Goal: Information Seeking & Learning: Learn about a topic

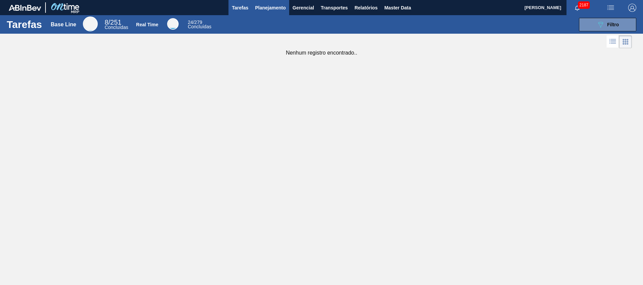
click at [270, 8] on span "Planejamento" at bounding box center [270, 8] width 31 height 8
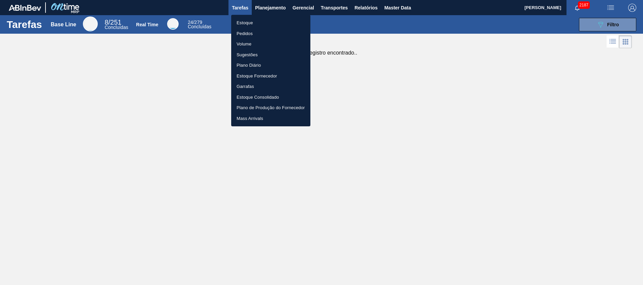
click at [260, 24] on li "Estoque" at bounding box center [270, 23] width 79 height 11
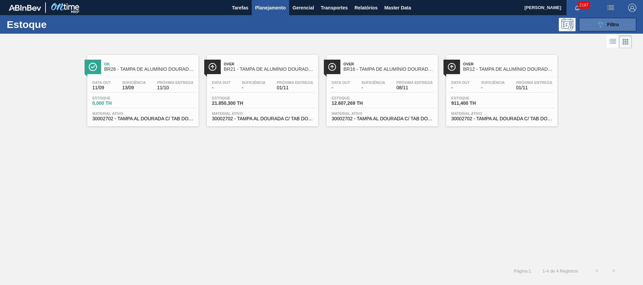
click at [618, 19] on button "089F7B8B-B2A5-4AFE-B5C0-19BA573D28AC Filtro" at bounding box center [607, 24] width 57 height 13
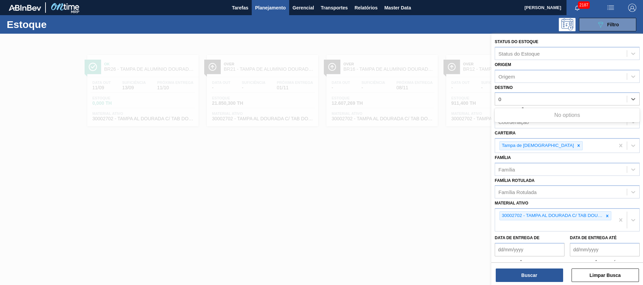
type input "02"
click at [536, 101] on div "Destino" at bounding box center [561, 99] width 132 height 10
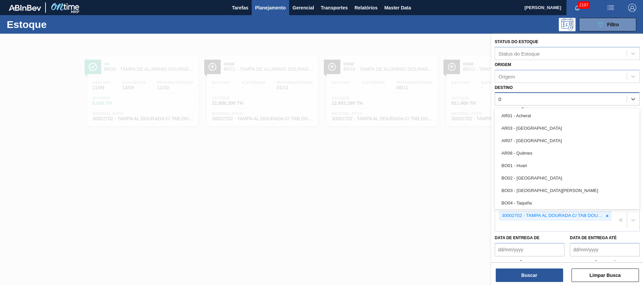
type input "02"
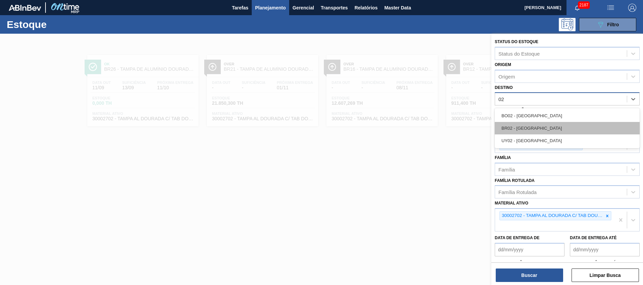
click at [576, 123] on div "BR02 - [GEOGRAPHIC_DATA]" at bounding box center [566, 128] width 145 height 12
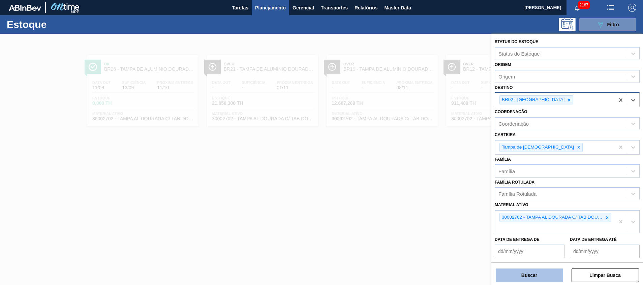
click at [505, 274] on button "Buscar" at bounding box center [528, 274] width 67 height 13
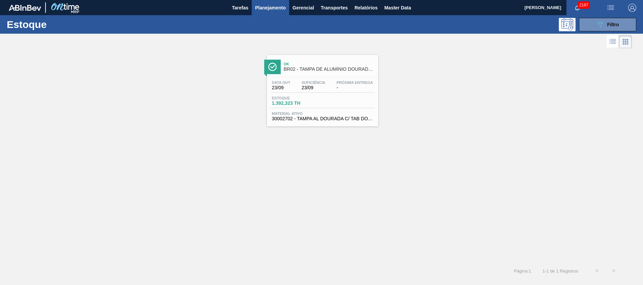
click at [336, 111] on span "Material ativo" at bounding box center [322, 113] width 101 height 4
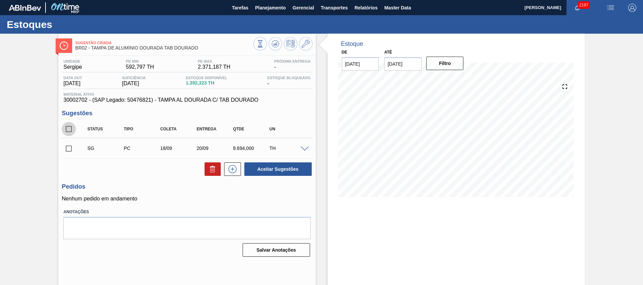
click at [67, 129] on input "checkbox" at bounding box center [69, 129] width 14 height 14
checkbox input "true"
click at [212, 169] on icon at bounding box center [212, 169] width 0 height 3
checkbox input "false"
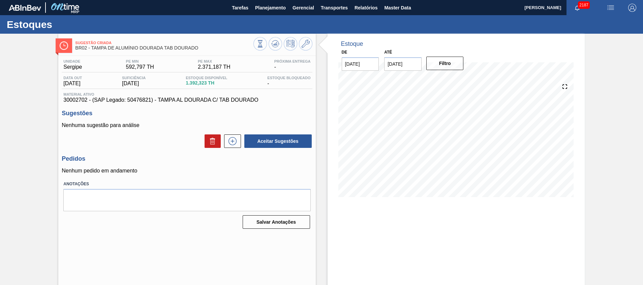
click at [78, 98] on span "30002702 - (SAP Legado: 50476821) - TAMPA AL DOURADA C/ TAB DOURADO" at bounding box center [186, 100] width 247 height 6
copy span "30002702"
click at [271, 40] on icon at bounding box center [275, 44] width 8 height 8
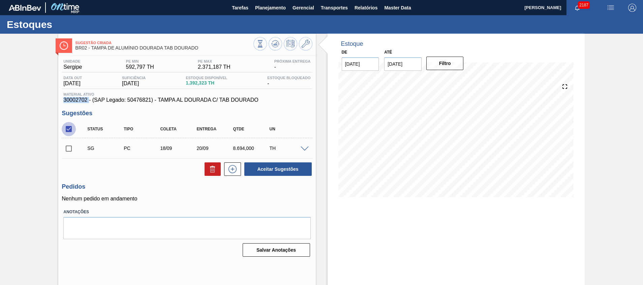
click at [74, 127] on input "checkbox" at bounding box center [69, 129] width 14 height 14
click at [71, 128] on input "checkbox" at bounding box center [69, 129] width 14 height 14
checkbox input "true"
click at [208, 173] on button at bounding box center [212, 168] width 16 height 13
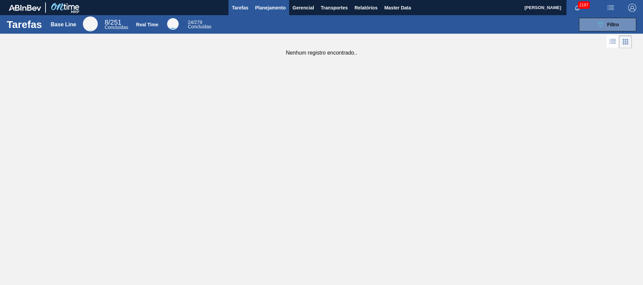
click at [269, 11] on span "Planejamento" at bounding box center [270, 8] width 31 height 8
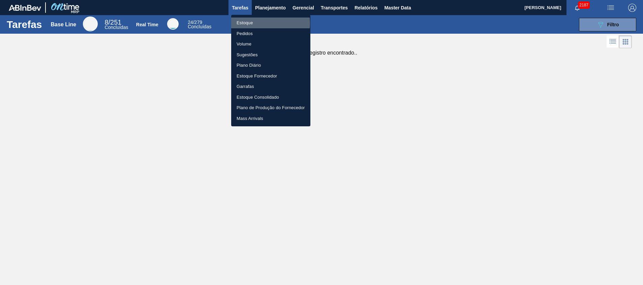
click at [261, 23] on li "Estoque" at bounding box center [270, 23] width 79 height 11
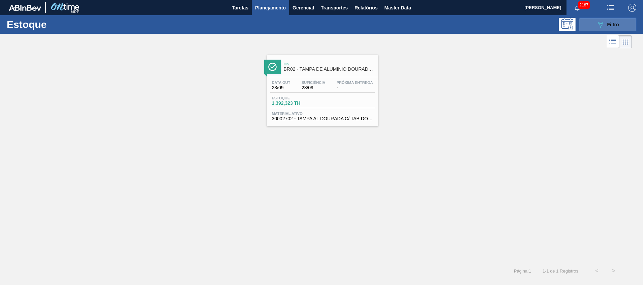
click at [599, 31] on button "089F7B8B-B2A5-4AFE-B5C0-19BA573D28AC Filtro" at bounding box center [607, 24] width 57 height 13
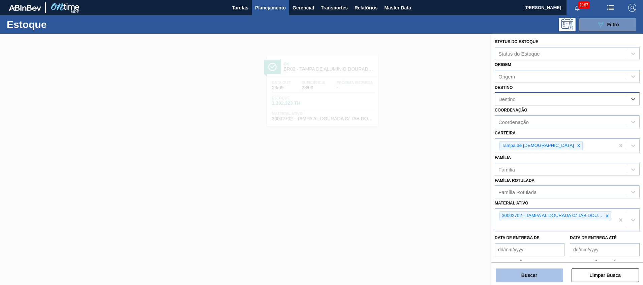
click at [513, 270] on button "Buscar" at bounding box center [528, 274] width 67 height 13
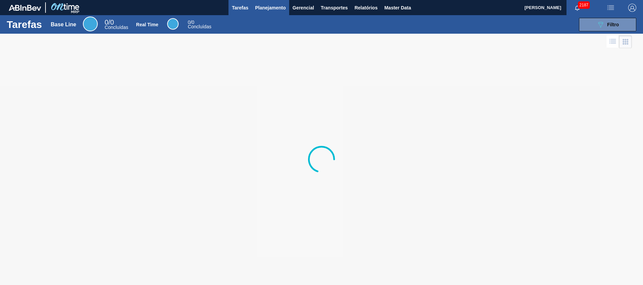
click at [266, 4] on span "Planejamento" at bounding box center [270, 8] width 31 height 8
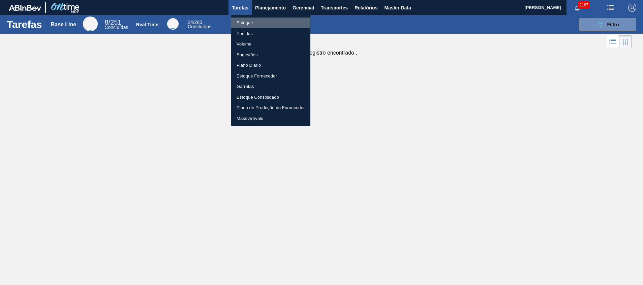
click at [242, 23] on li "Estoque" at bounding box center [270, 23] width 79 height 11
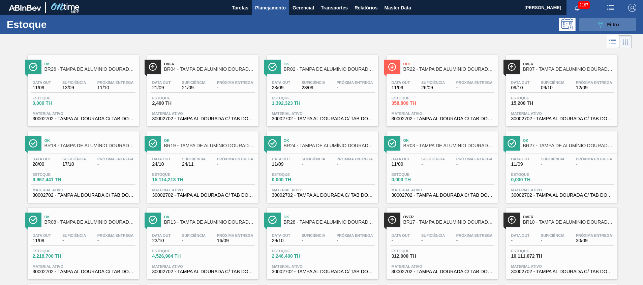
click at [610, 24] on span "Filtro" at bounding box center [613, 24] width 12 height 5
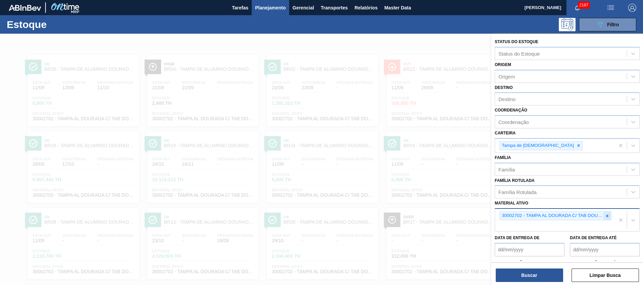
click at [608, 219] on div at bounding box center [606, 215] width 7 height 8
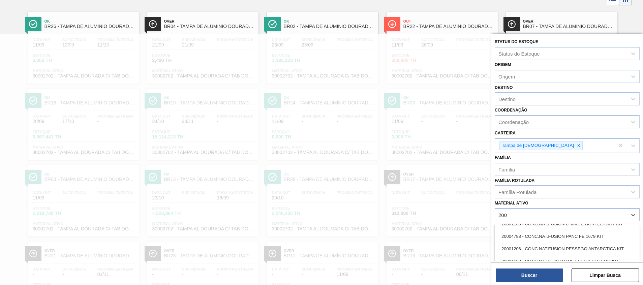
scroll to position [606, 0]
type ativo "200"
click at [529, 102] on div "Destino" at bounding box center [561, 99] width 132 height 10
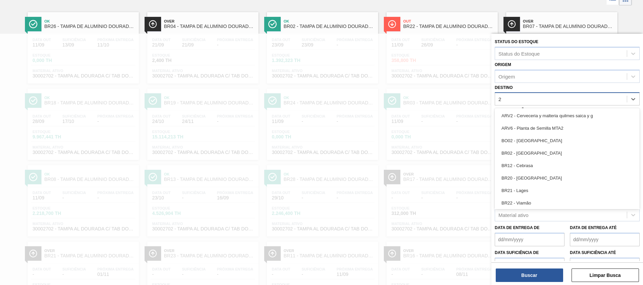
type input "27"
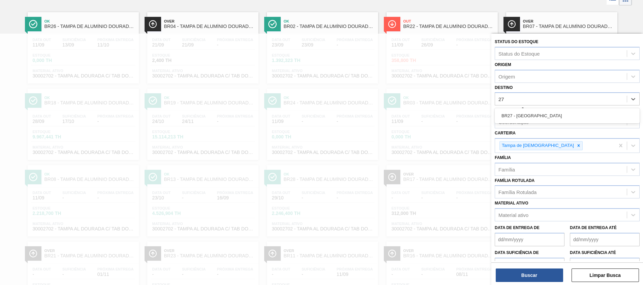
click at [524, 123] on div "BR27 - Nova Minas" at bounding box center [566, 115] width 145 height 15
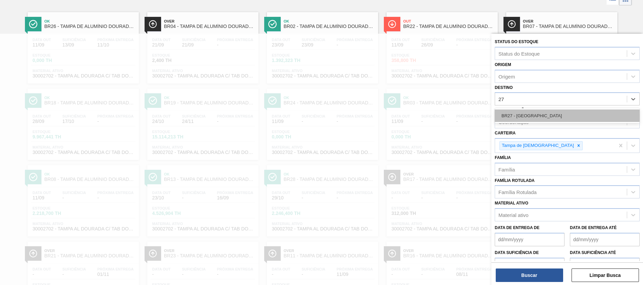
click at [523, 118] on div "BR27 - Nova Minas" at bounding box center [566, 115] width 145 height 12
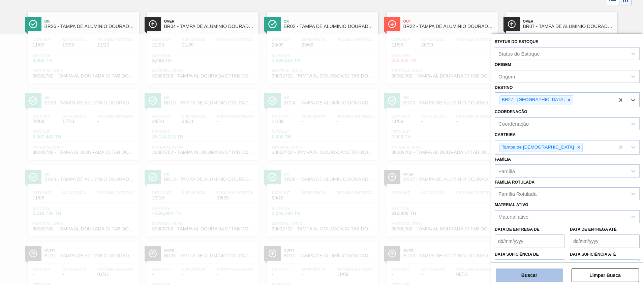
click at [534, 281] on button "Buscar" at bounding box center [528, 274] width 67 height 13
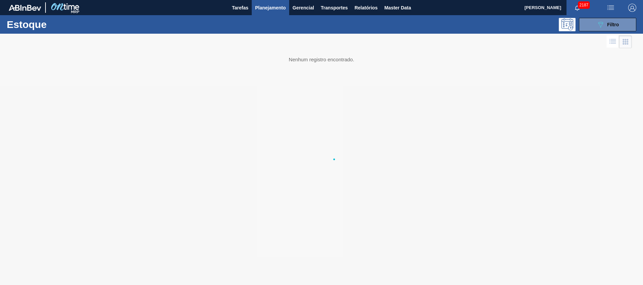
scroll to position [0, 0]
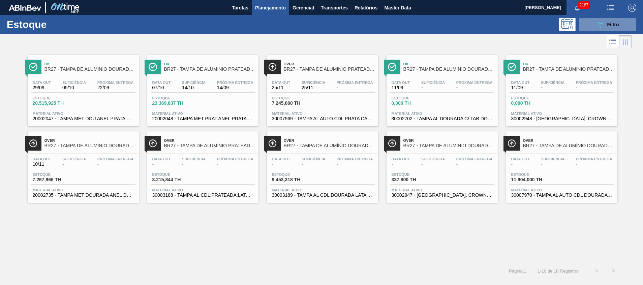
click at [96, 194] on span "20002735 - TAMPA MET DOURADA ANEL DOURADO" at bounding box center [83, 195] width 101 height 5
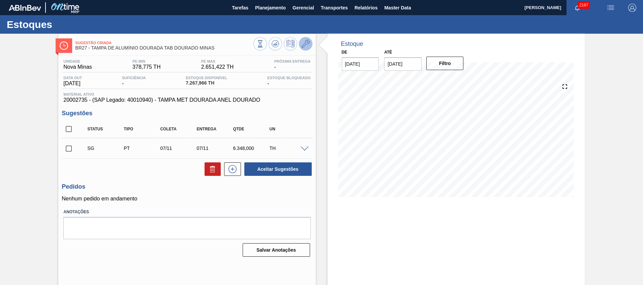
click at [308, 45] on icon at bounding box center [305, 44] width 8 height 8
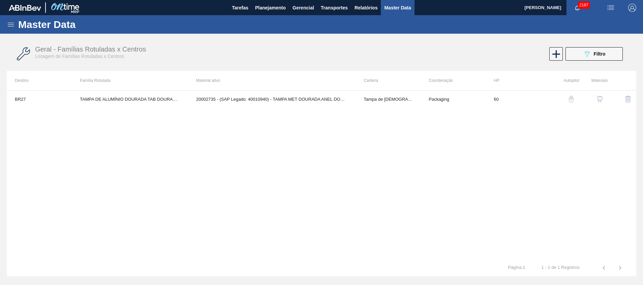
click at [599, 97] on img "button" at bounding box center [599, 99] width 7 height 7
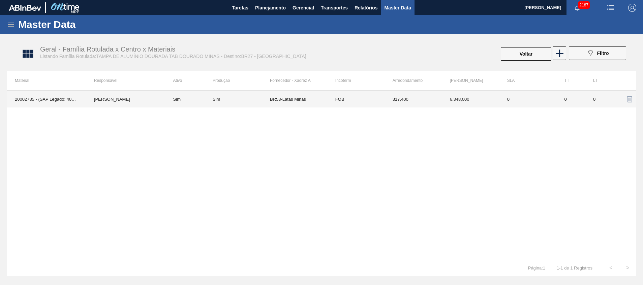
click at [278, 101] on td "BR53-Latas Minas" at bounding box center [298, 99] width 57 height 17
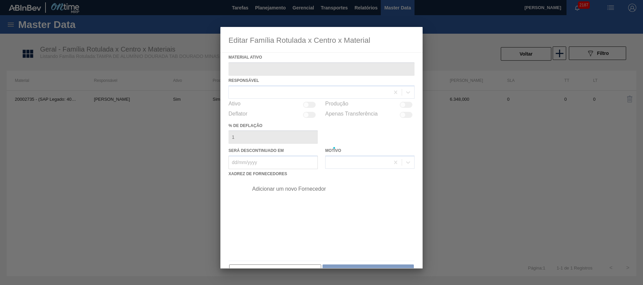
type ativo "20002735 - (SAP Legado: 40010940) - TAMPA MET DOURADA ANEL DOURADO"
checkbox input "true"
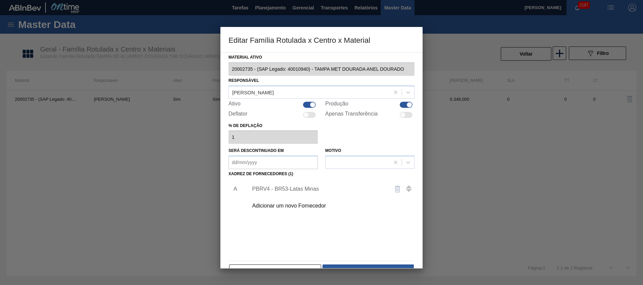
click at [279, 183] on div "PBRV4 - BR53-Latas Minas" at bounding box center [329, 189] width 170 height 17
click at [305, 187] on div "PBRV4 - BR53-Latas Minas" at bounding box center [318, 189] width 132 height 6
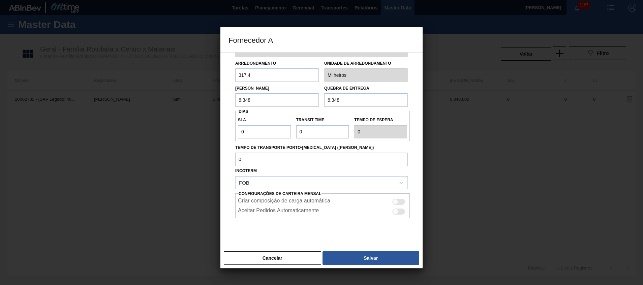
scroll to position [36, 0]
